Goal: Check status

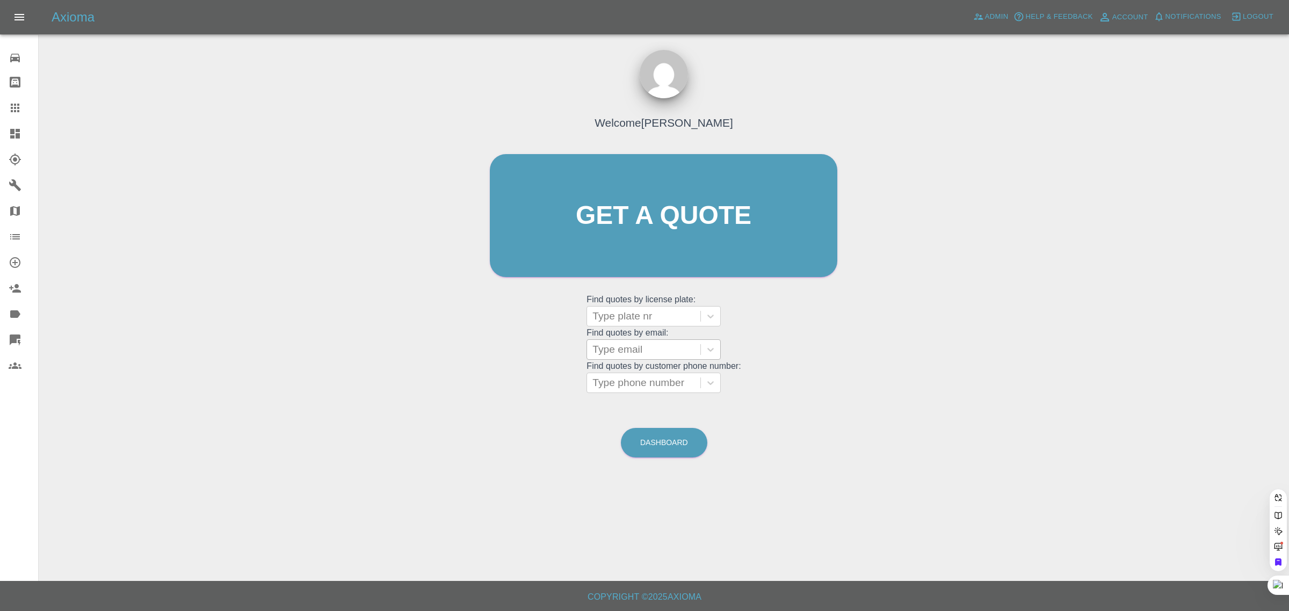
click at [642, 346] on div at bounding box center [643, 349] width 103 height 15
paste input "[EMAIL_ADDRESS][DOMAIN_NAME]"
type input "[EMAIL_ADDRESS][DOMAIN_NAME]"
click at [605, 380] on div "MF54BJF, Bidding" at bounding box center [653, 376] width 134 height 21
